Goal: Find specific page/section: Locate a particular part of the current website

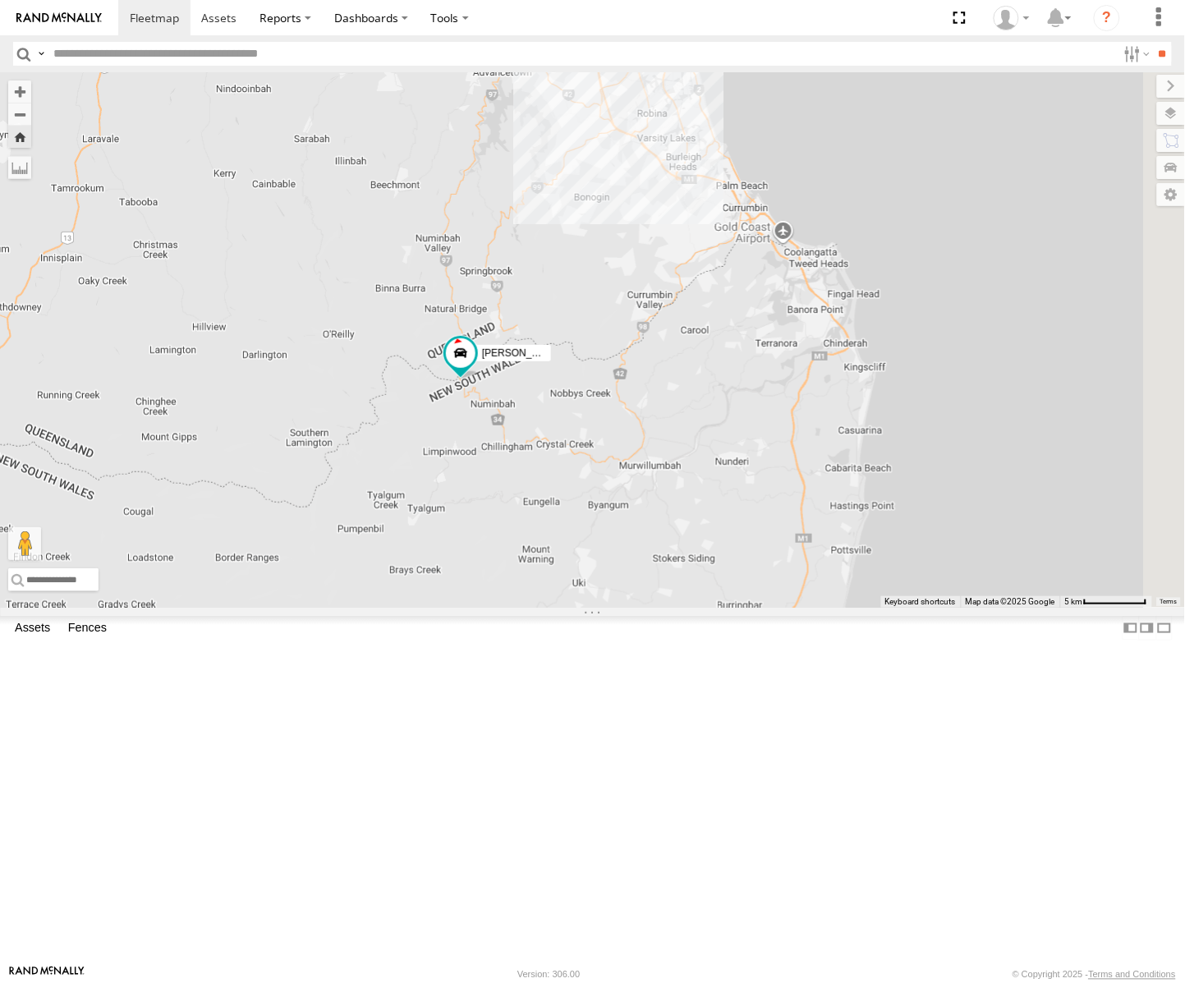
drag, startPoint x: 924, startPoint y: 659, endPoint x: 724, endPoint y: 643, distance: 201.1
click at [724, 608] on div "[PERSON_NAME] - Yellow" at bounding box center [592, 339] width 1185 height 535
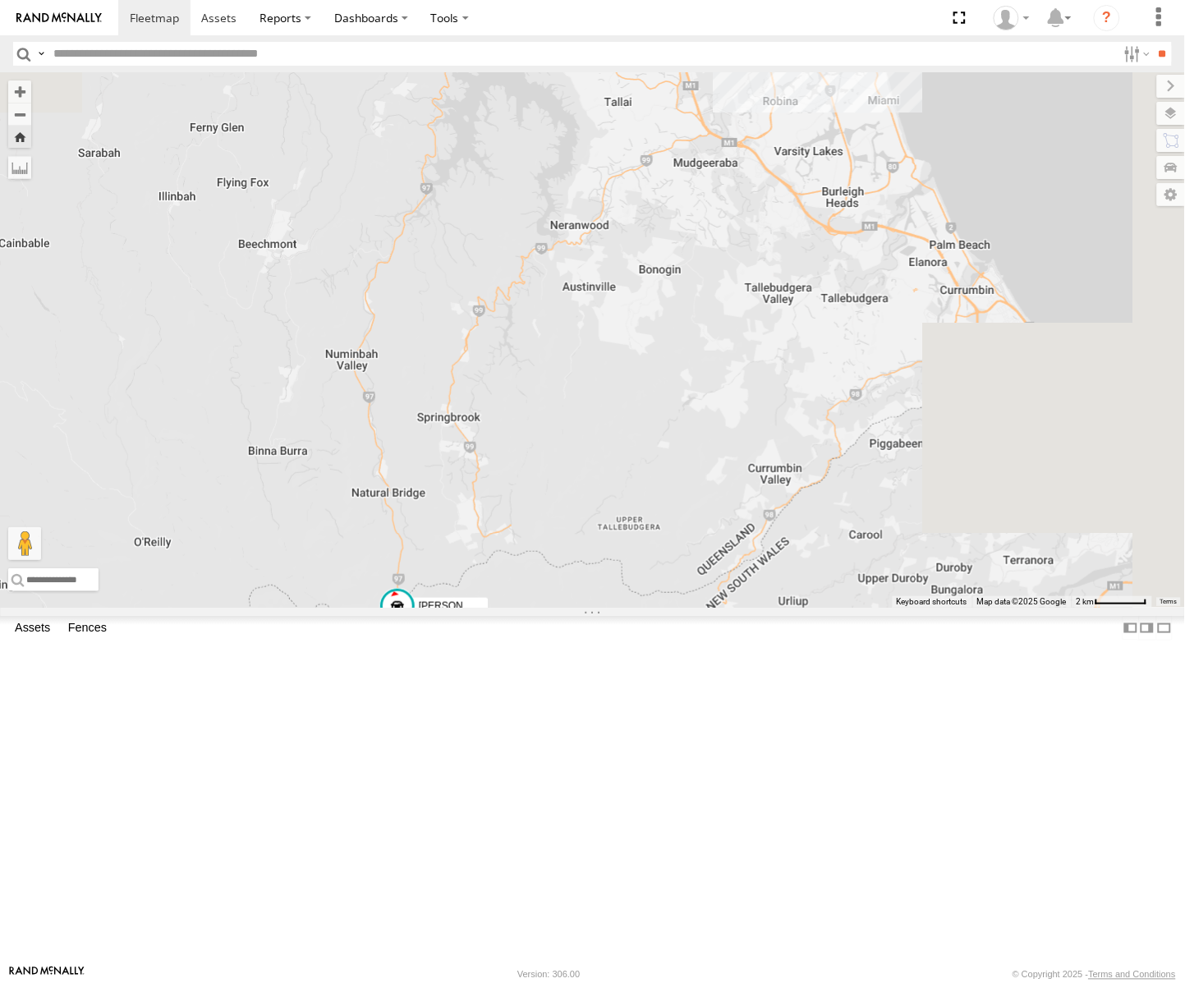
drag, startPoint x: 889, startPoint y: 275, endPoint x: 762, endPoint y: 552, distance: 304.6
click at [762, 552] on div "[PERSON_NAME] - Yellow" at bounding box center [592, 339] width 1185 height 535
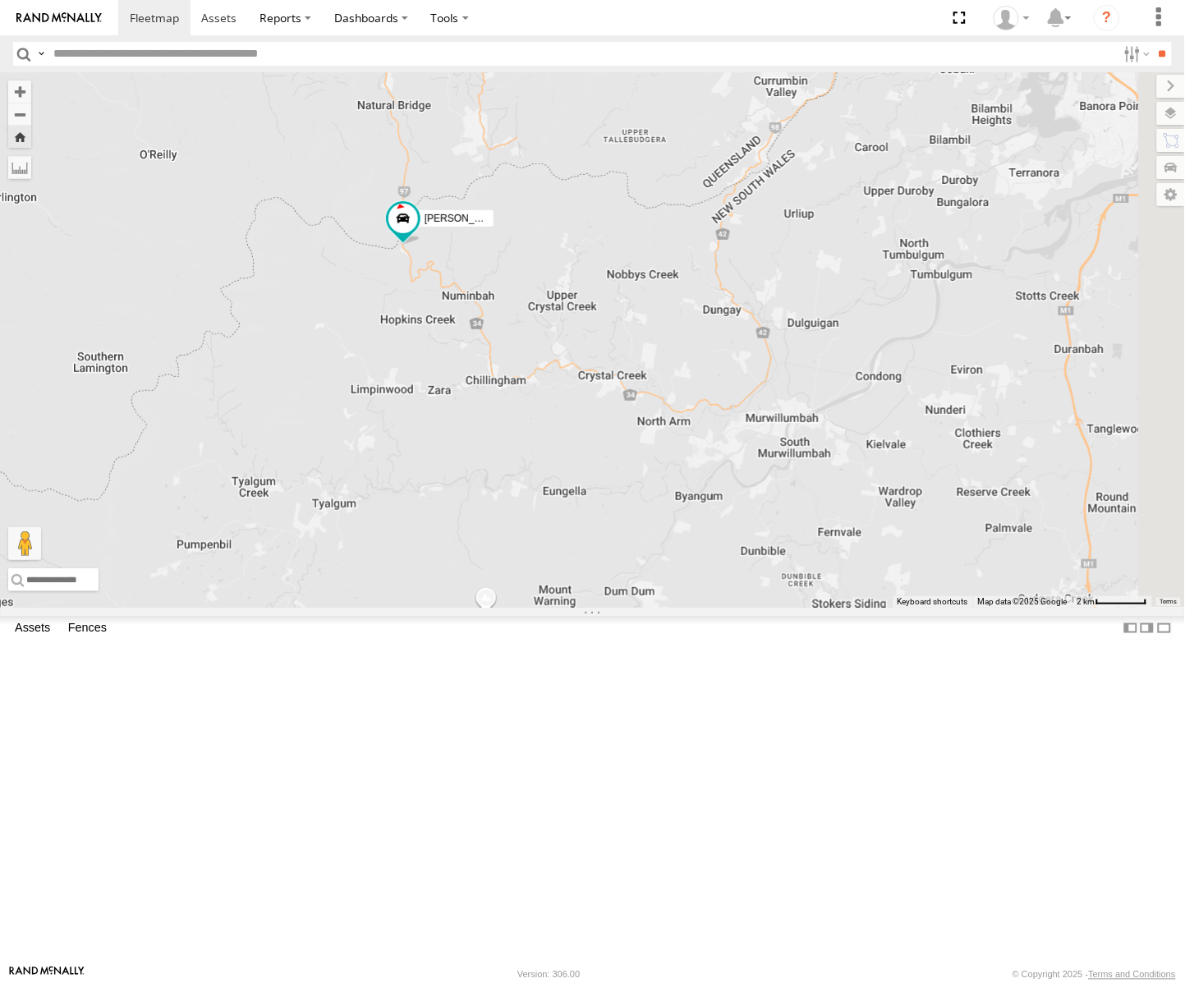
drag, startPoint x: 764, startPoint y: 650, endPoint x: 768, endPoint y: 257, distance: 392.6
click at [768, 257] on div "[PERSON_NAME] - Yellow" at bounding box center [592, 339] width 1185 height 535
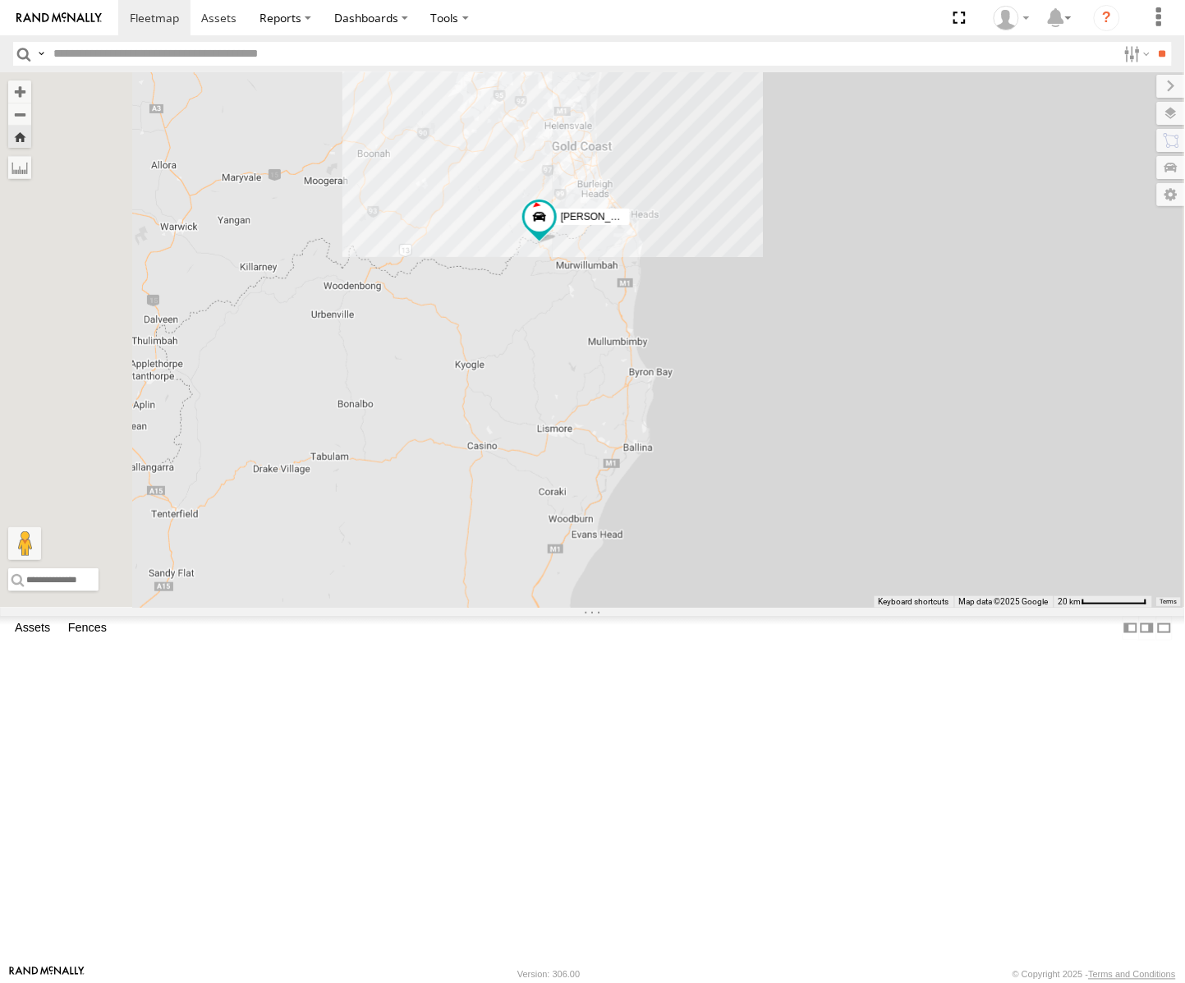
drag, startPoint x: 785, startPoint y: 368, endPoint x: 781, endPoint y: 508, distance: 139.7
click at [781, 508] on div "[PERSON_NAME] - Yellow" at bounding box center [592, 339] width 1185 height 535
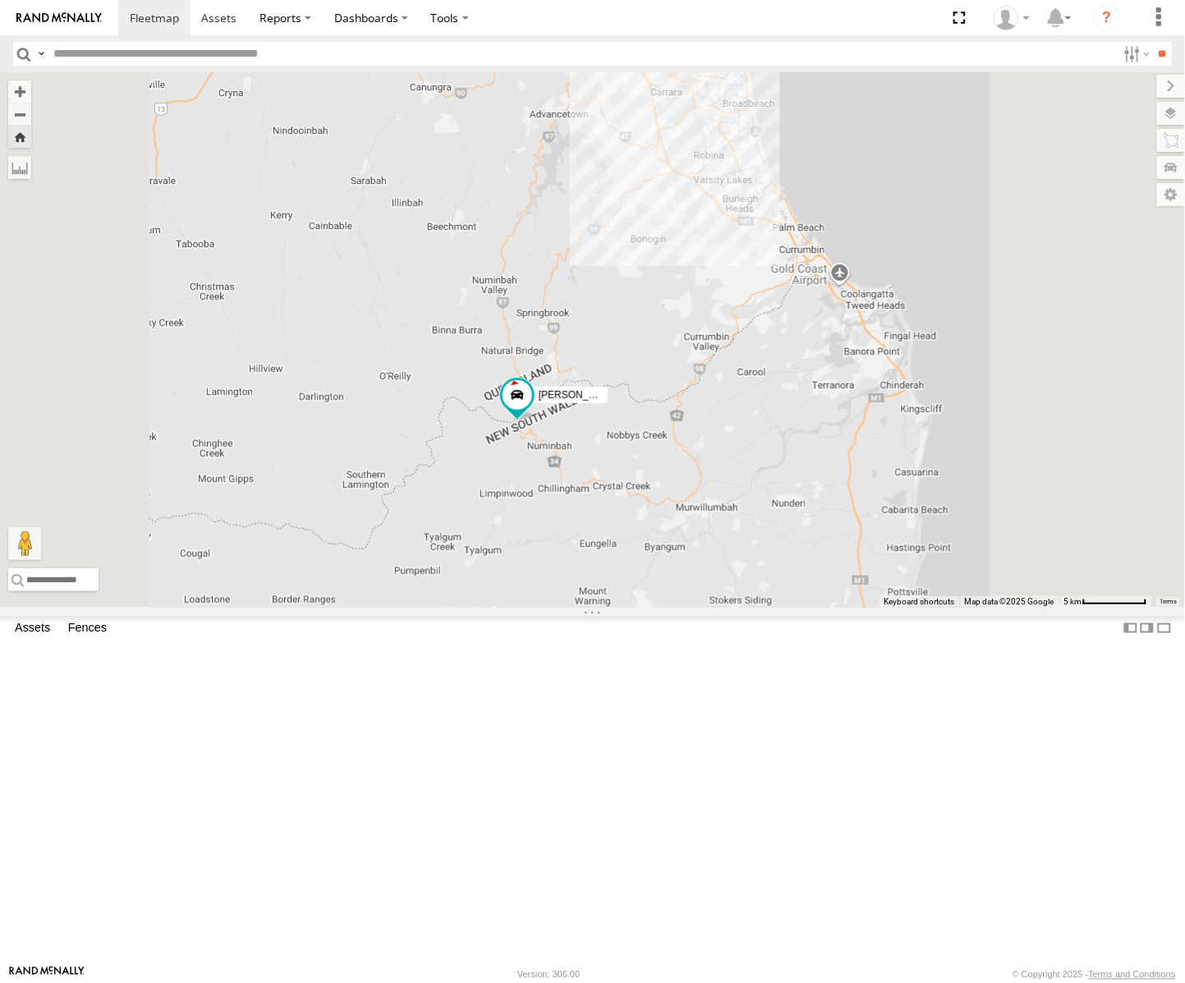
drag, startPoint x: 815, startPoint y: 388, endPoint x: 820, endPoint y: 483, distance: 94.6
click at [820, 483] on div "[PERSON_NAME] - Yellow" at bounding box center [592, 339] width 1185 height 535
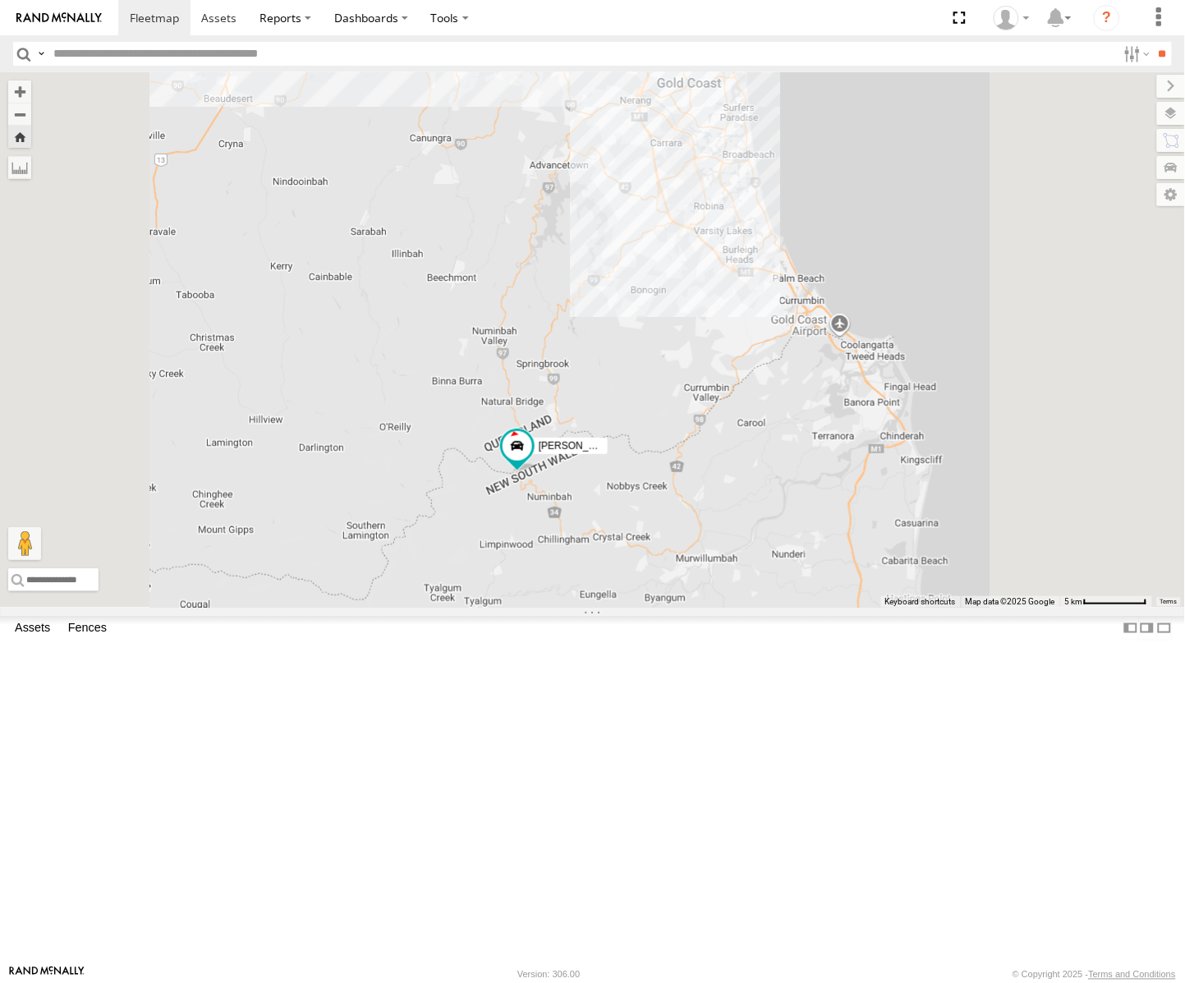
drag, startPoint x: 827, startPoint y: 425, endPoint x: 827, endPoint y: 490, distance: 64.9
click at [827, 490] on div "[PERSON_NAME] - Yellow" at bounding box center [592, 339] width 1185 height 535
